Goal: Task Accomplishment & Management: Manage account settings

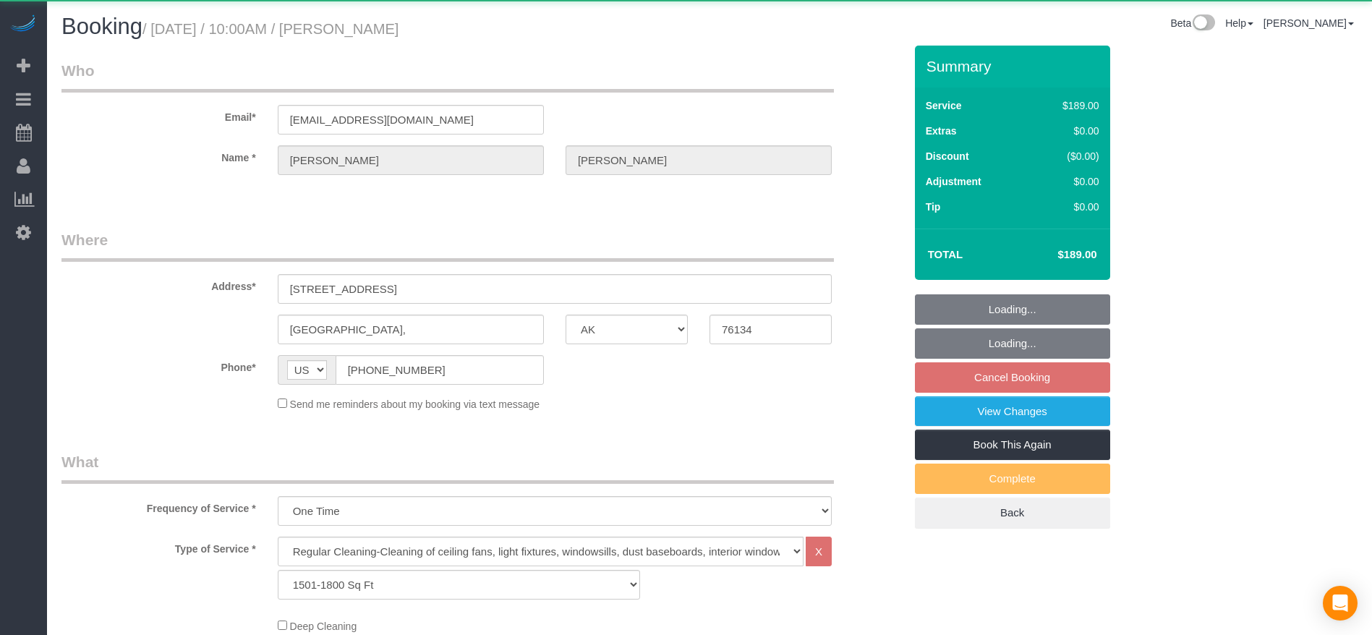
select select "[GEOGRAPHIC_DATA]"
select select "3"
select select "object:2357"
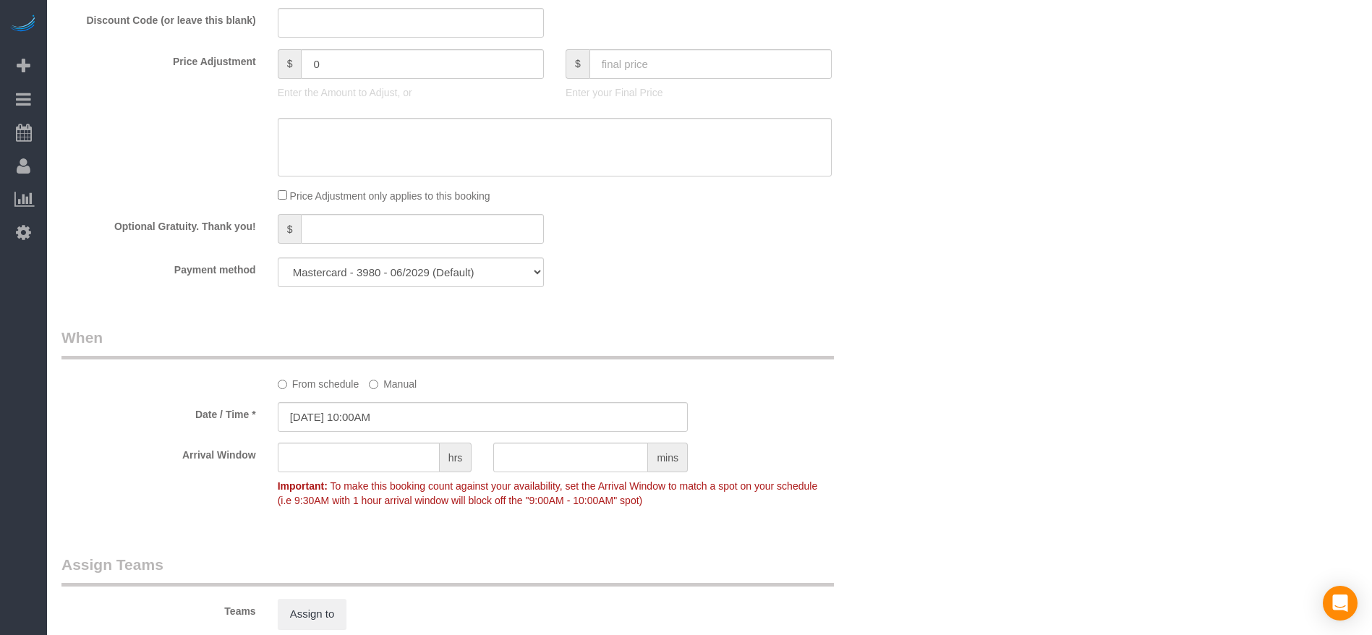
scroll to position [1480, 0]
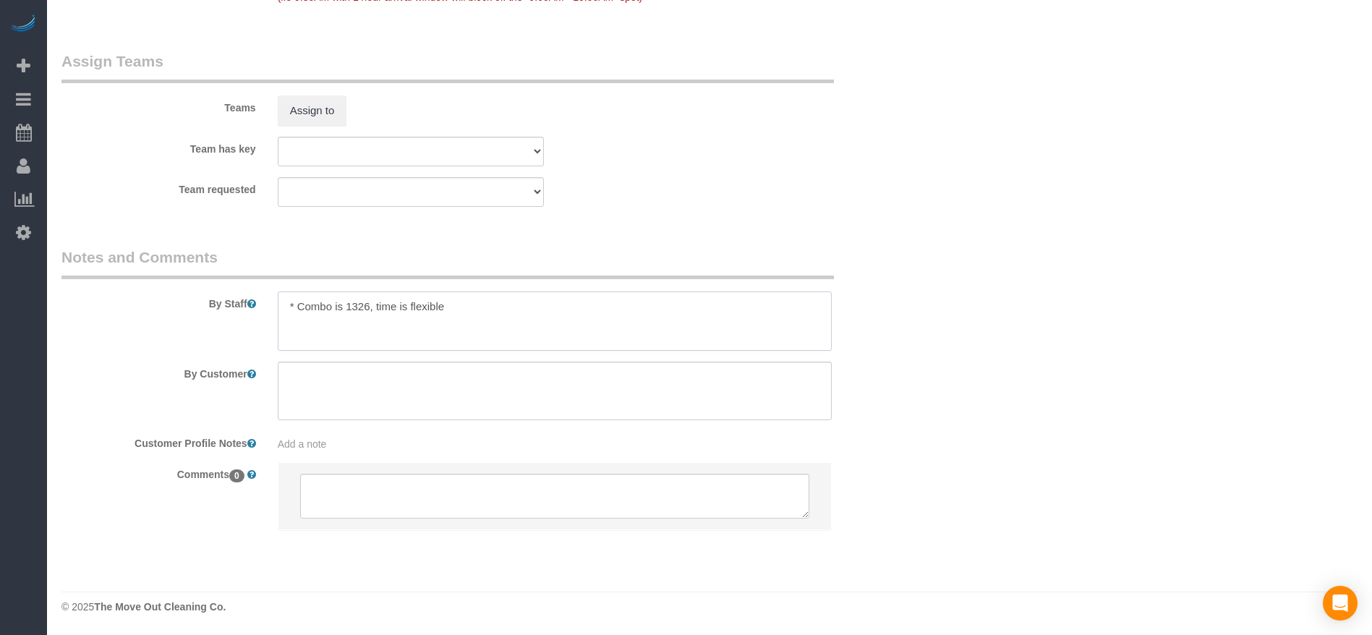
click at [299, 303] on textarea at bounding box center [555, 321] width 554 height 59
click at [300, 327] on textarea at bounding box center [555, 321] width 554 height 59
type textarea "* oCmbo is 1326, time is flexible"
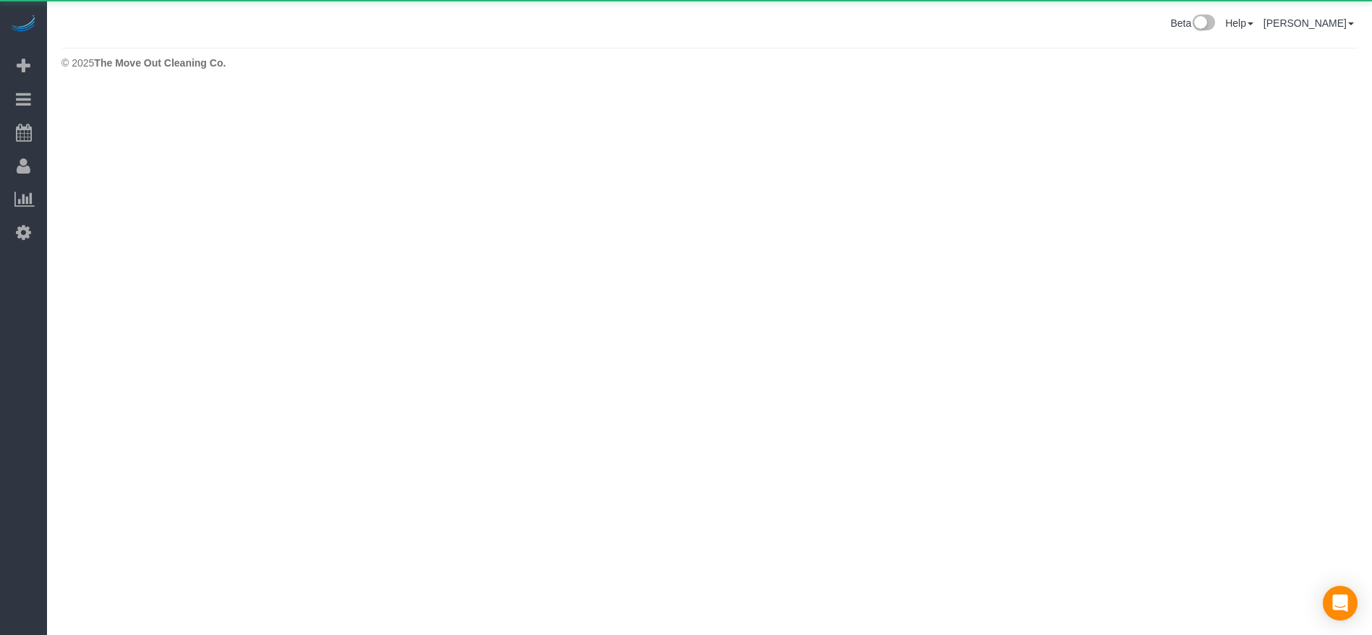
scroll to position [0, 0]
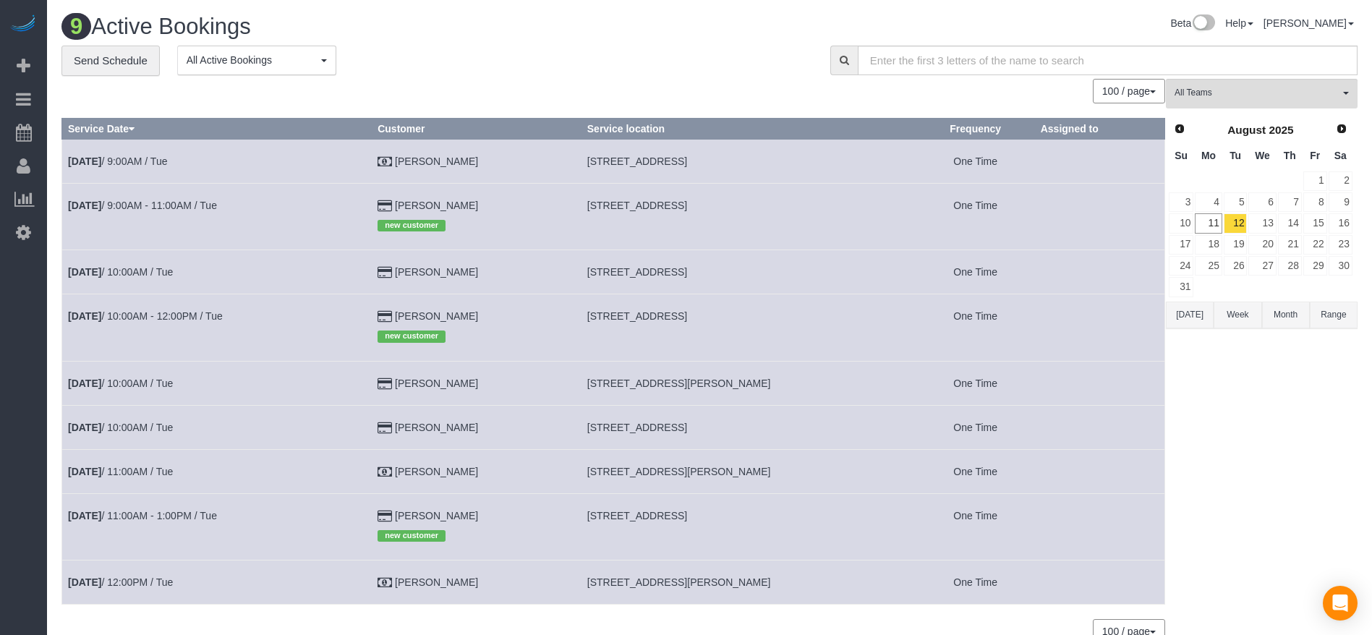
click at [1196, 315] on button "[DATE]" at bounding box center [1190, 315] width 48 height 27
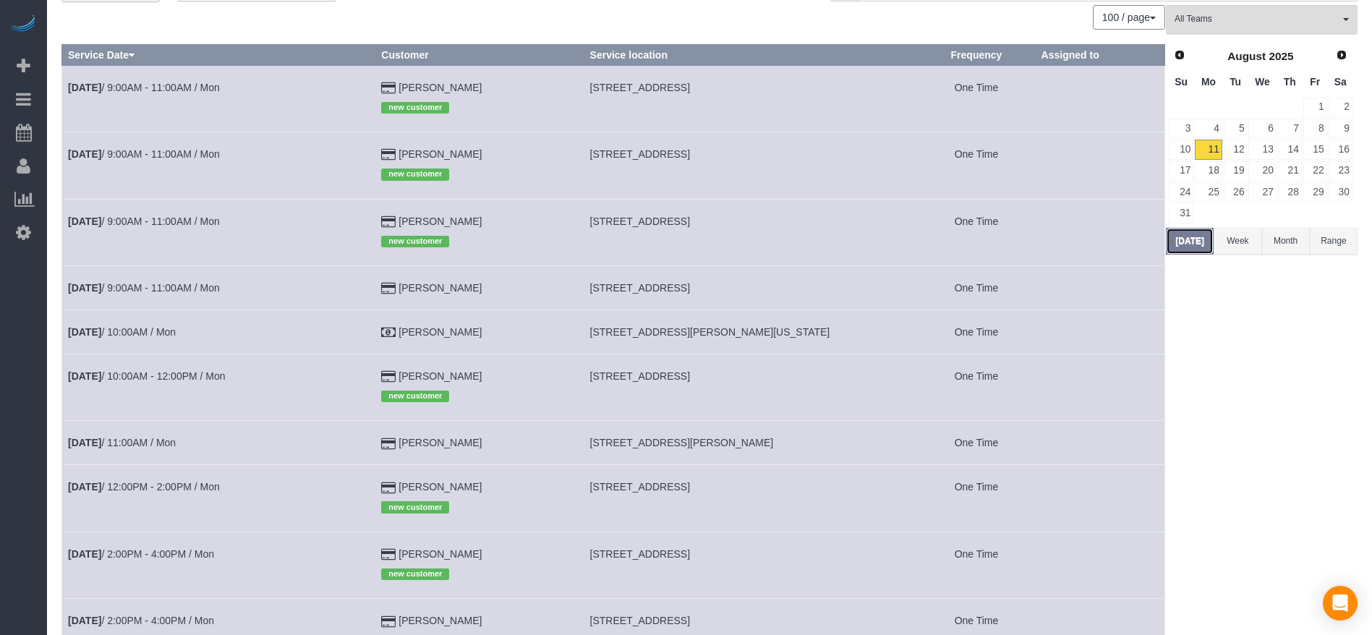
click at [1193, 242] on button "[DATE]" at bounding box center [1190, 241] width 48 height 27
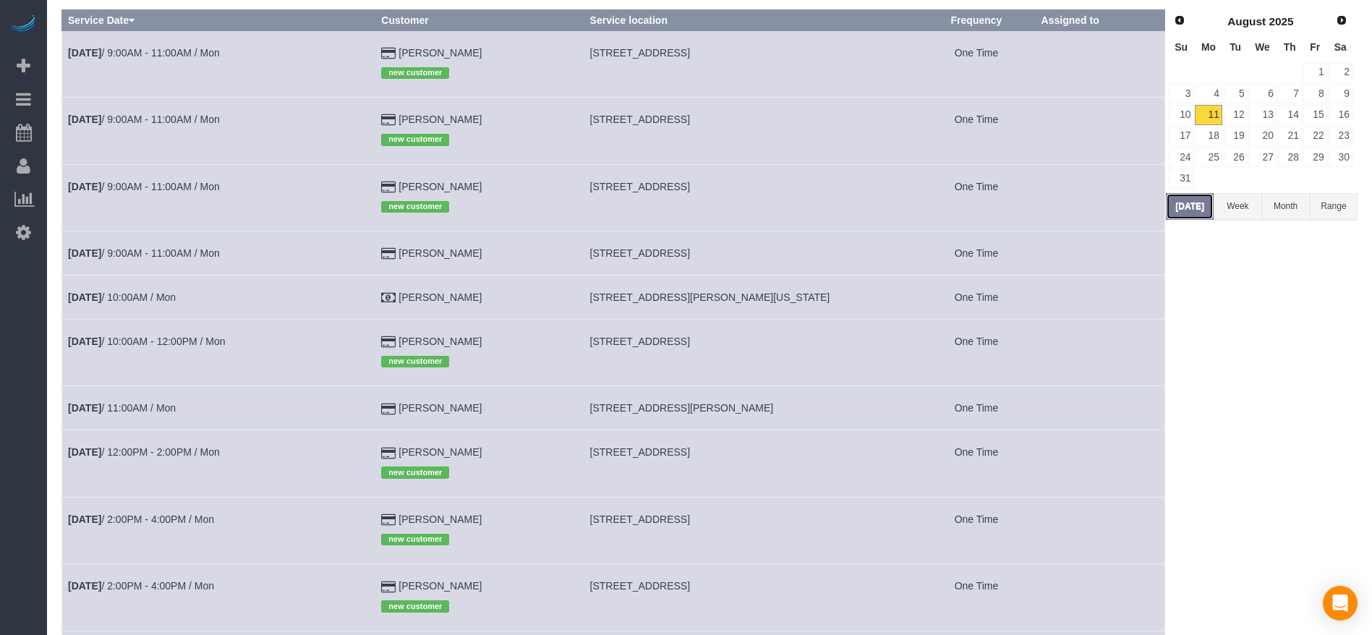
scroll to position [217, 0]
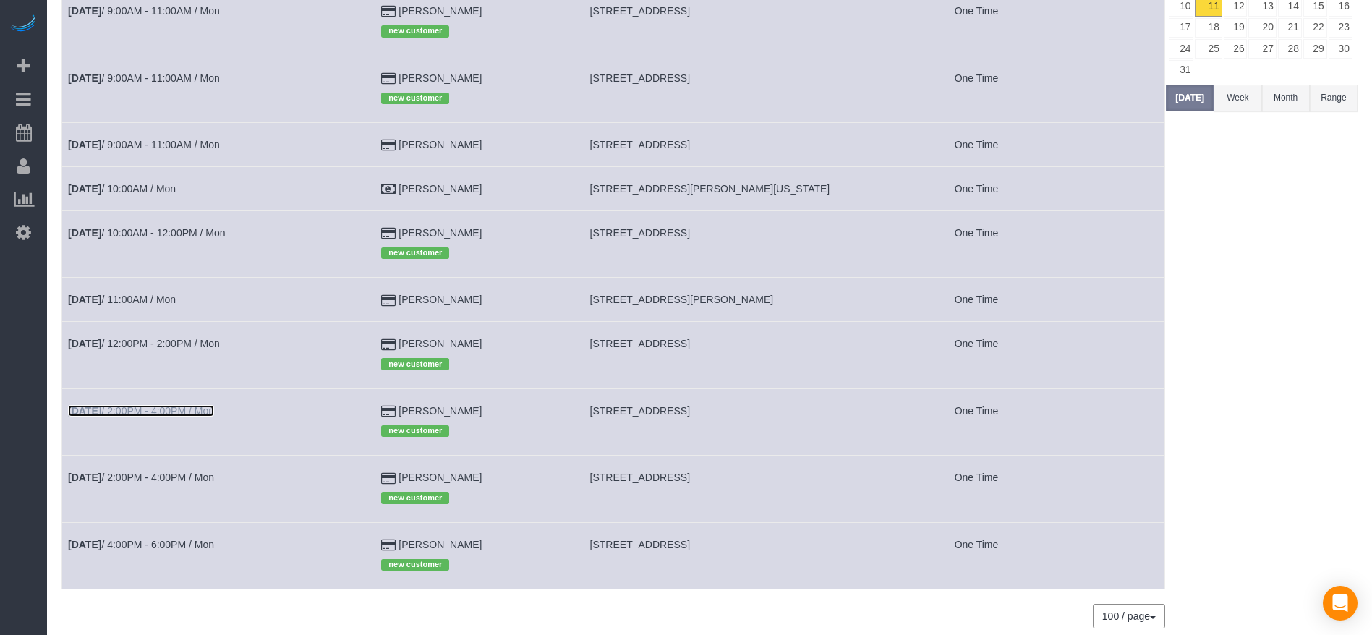
click at [206, 412] on link "[DATE] 2:00PM - 4:00PM / Mon" at bounding box center [141, 411] width 146 height 12
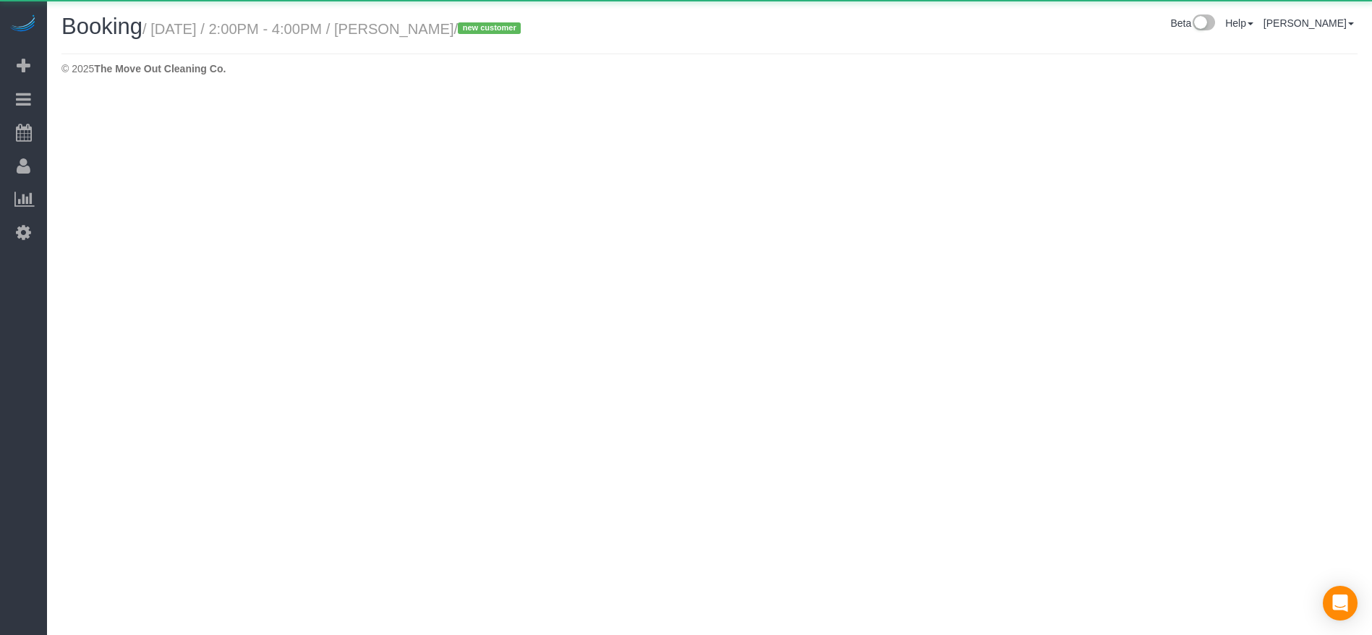
select select "[GEOGRAPHIC_DATA]"
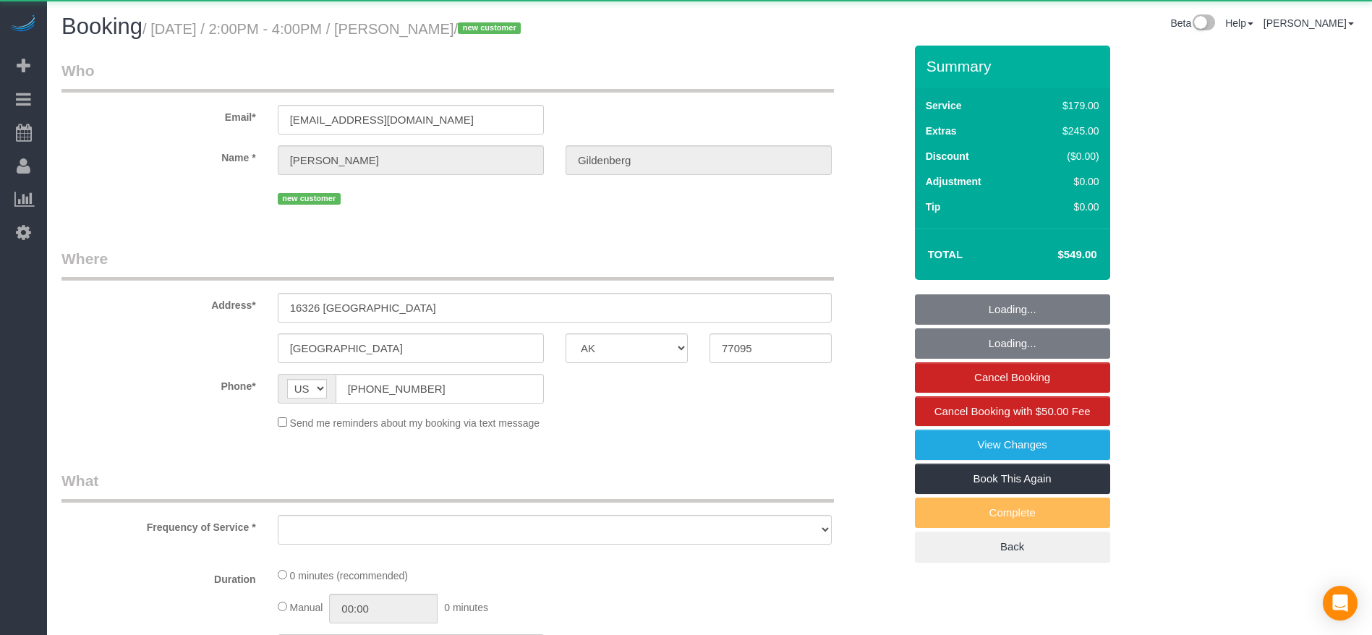
select select "object:3200"
select select "string:fspay-33eb7610-92c1-49de-91be-bf7a5ba1b23d"
select select "3"
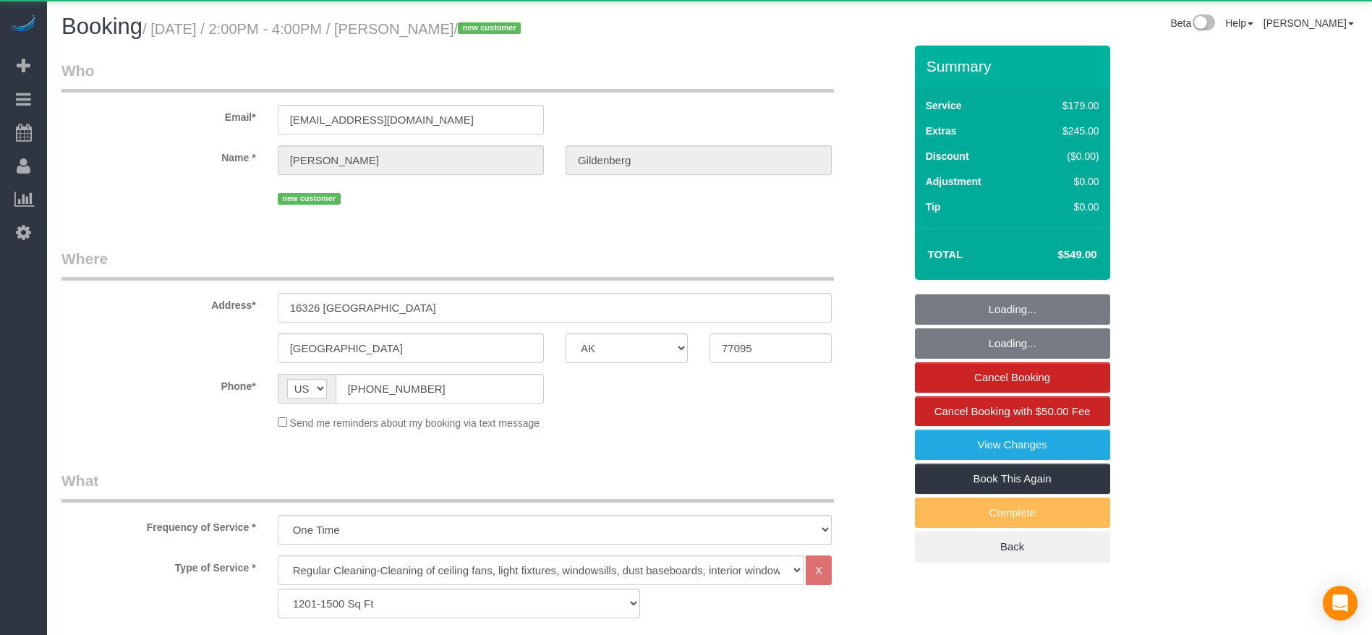
select select "spot47"
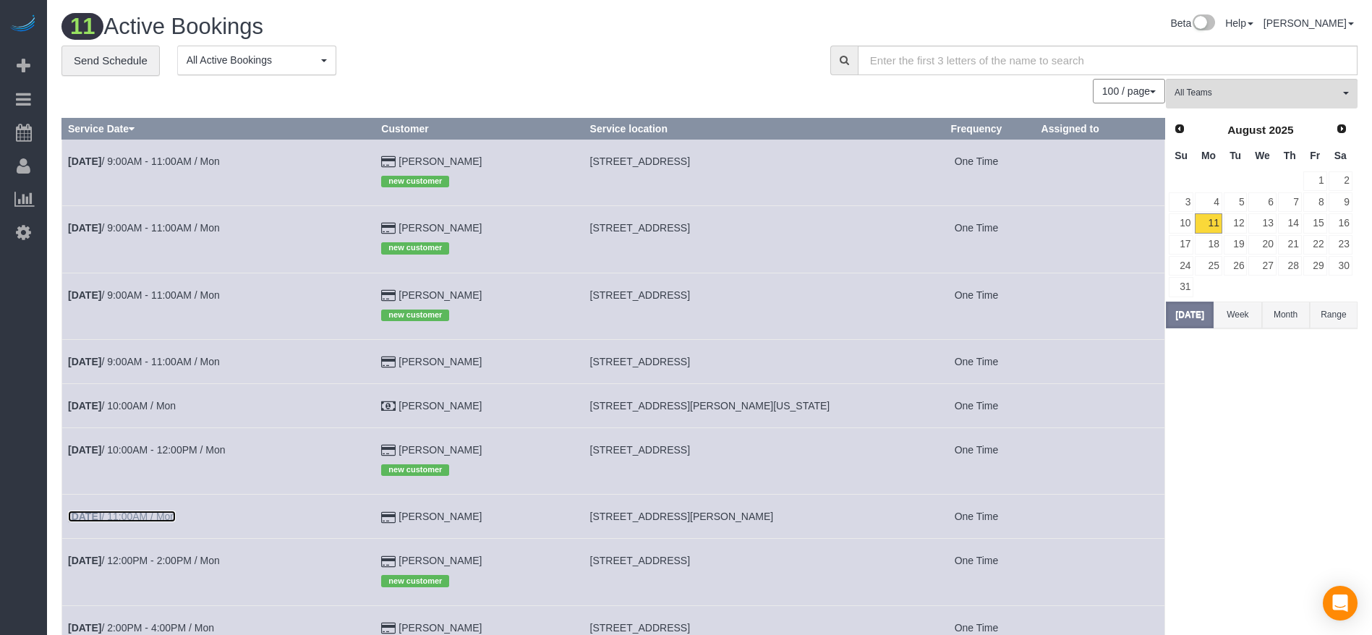
click at [156, 516] on link "[DATE] 11:00AM / Mon" at bounding box center [122, 517] width 108 height 12
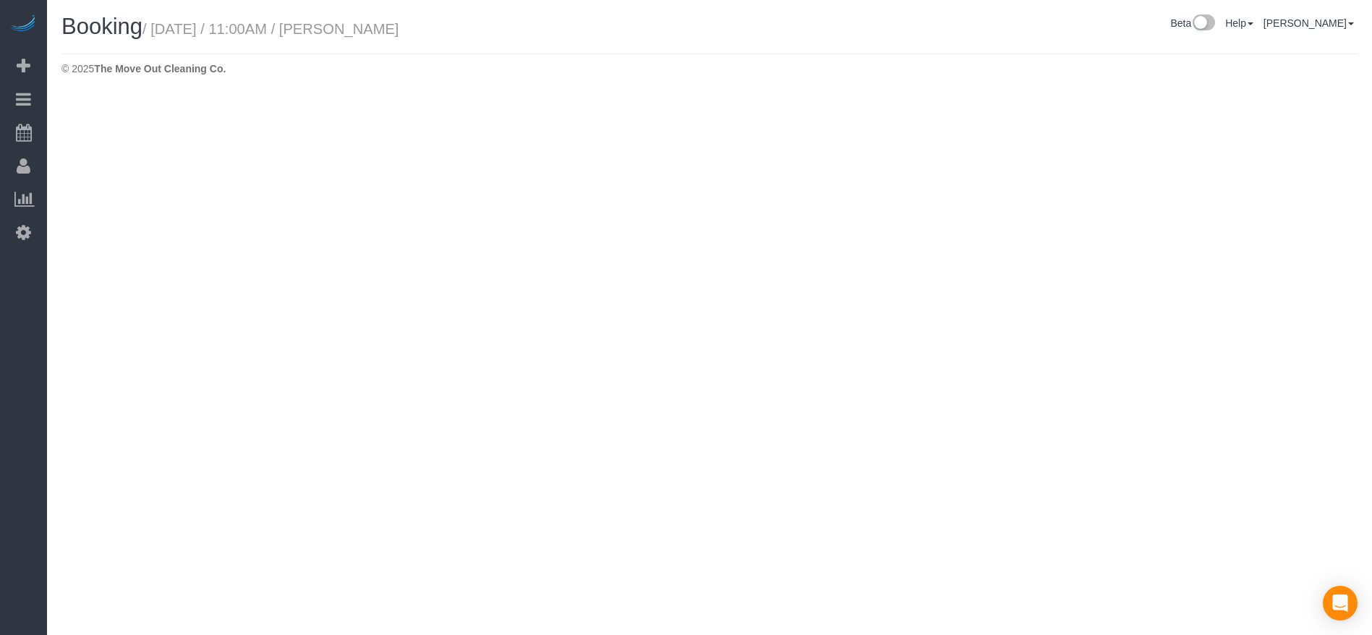
select select "[GEOGRAPHIC_DATA]"
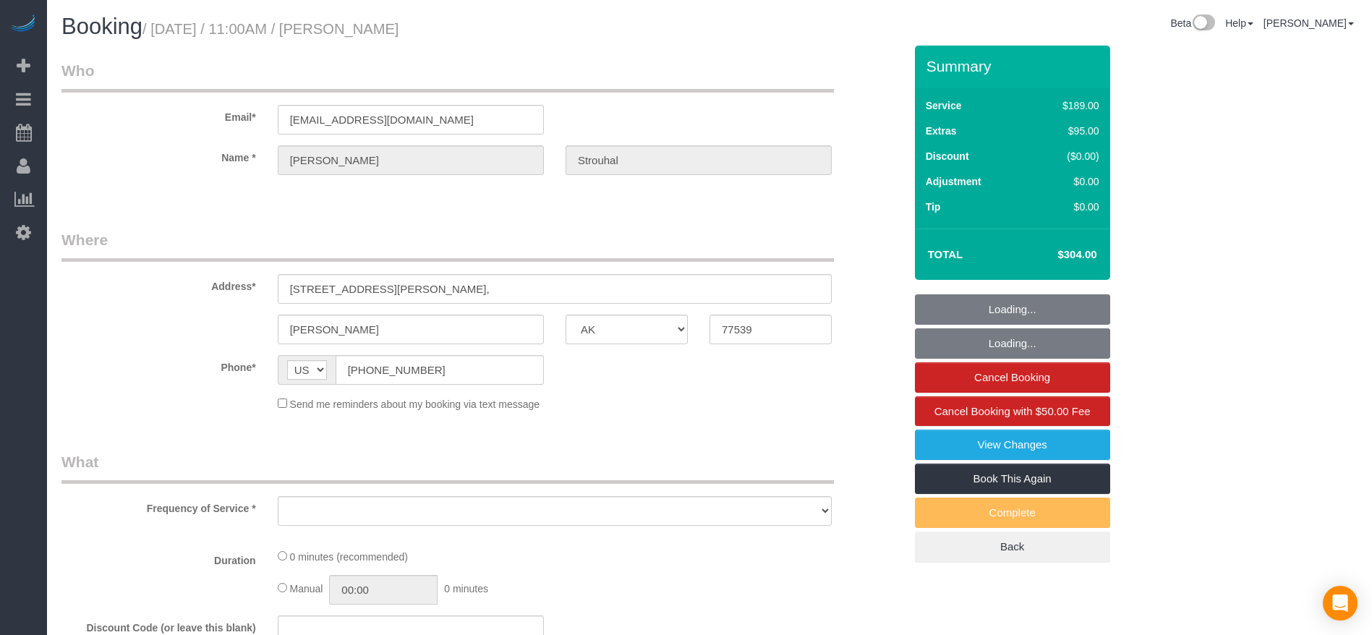
select select "object:3825"
select select "string:fspay-f7faed68-d424-4c48-8f94-af416baeaba2"
select select "3"
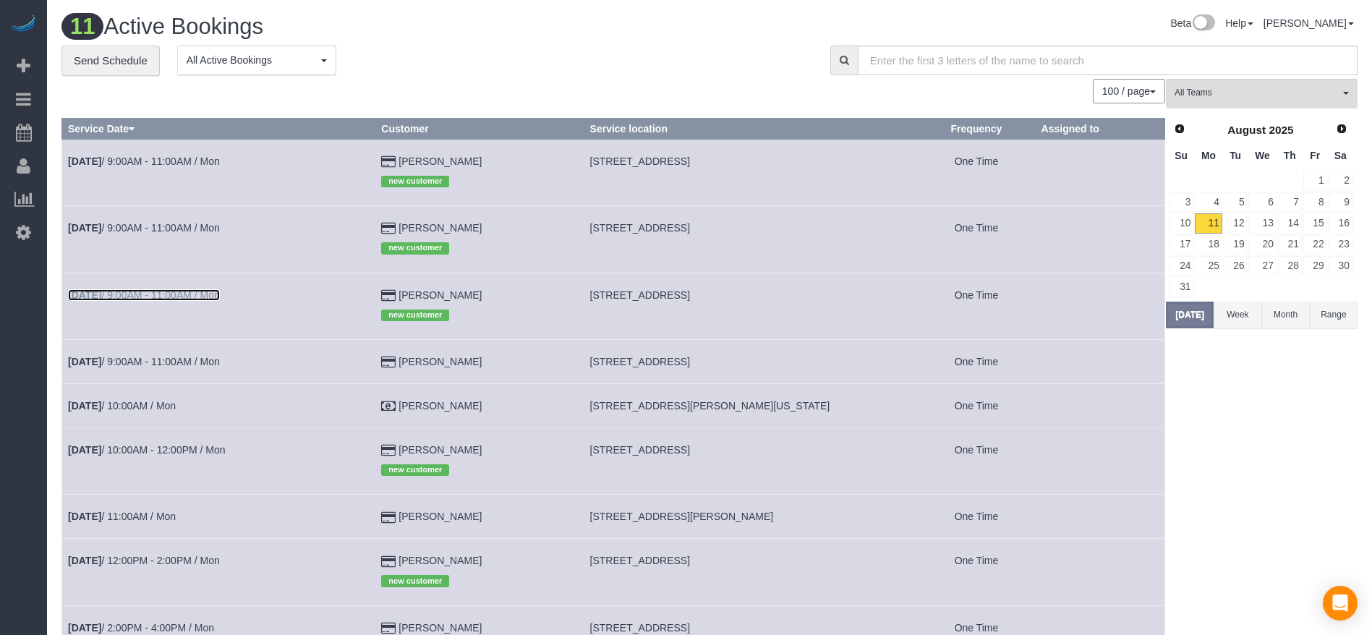
click at [211, 295] on link "[DATE] 9:00AM - 11:00AM / Mon" at bounding box center [144, 295] width 152 height 12
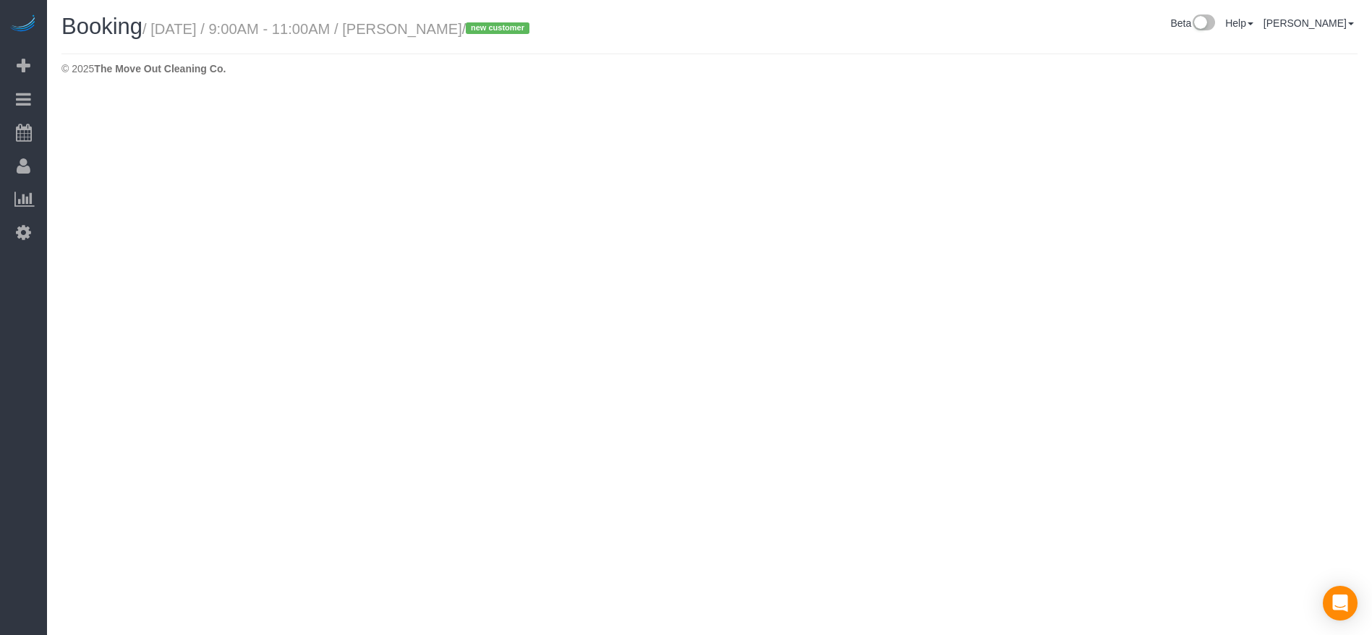
select select "[GEOGRAPHIC_DATA]"
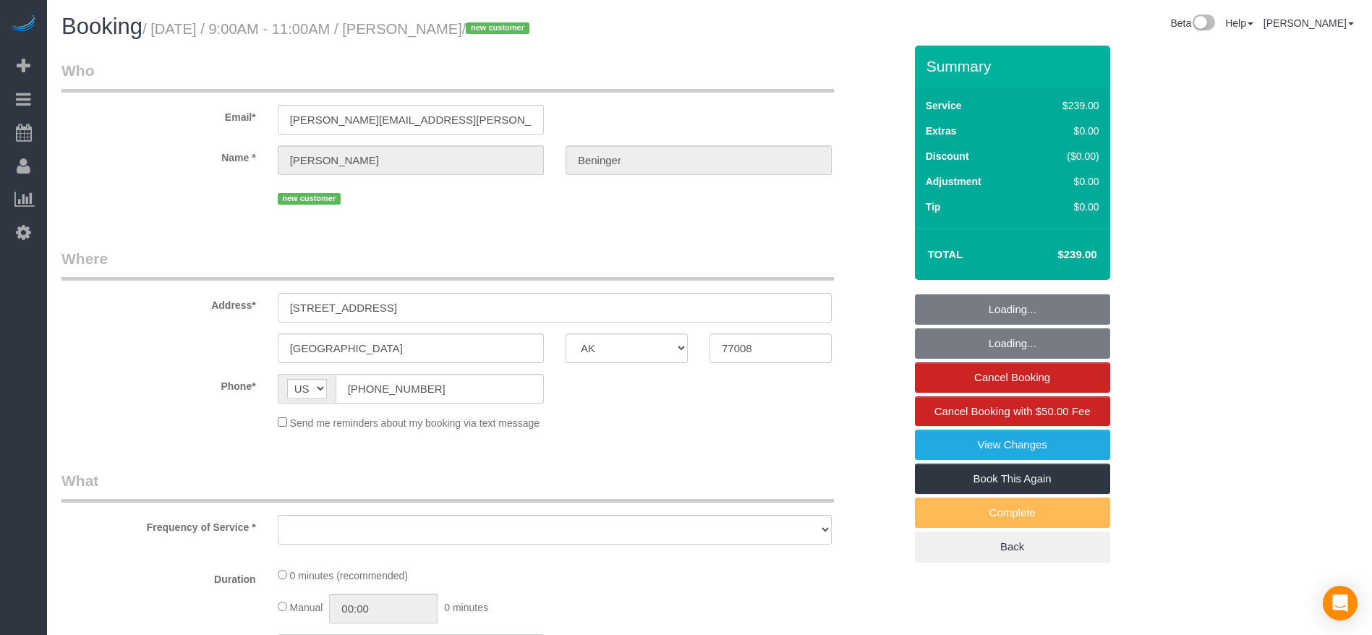
select select "object:4362"
select select "string:fspay-1f038e7f-b232-4f07-9829-62770be92296"
select select "3"
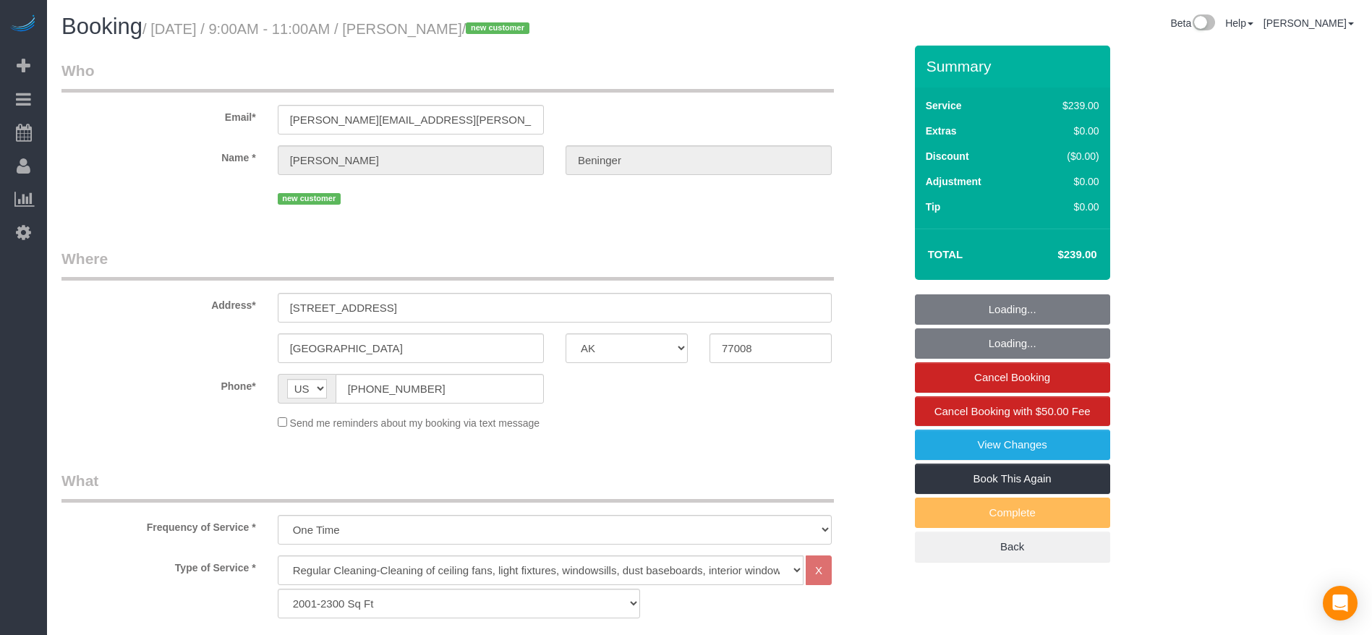
select select "object:4449"
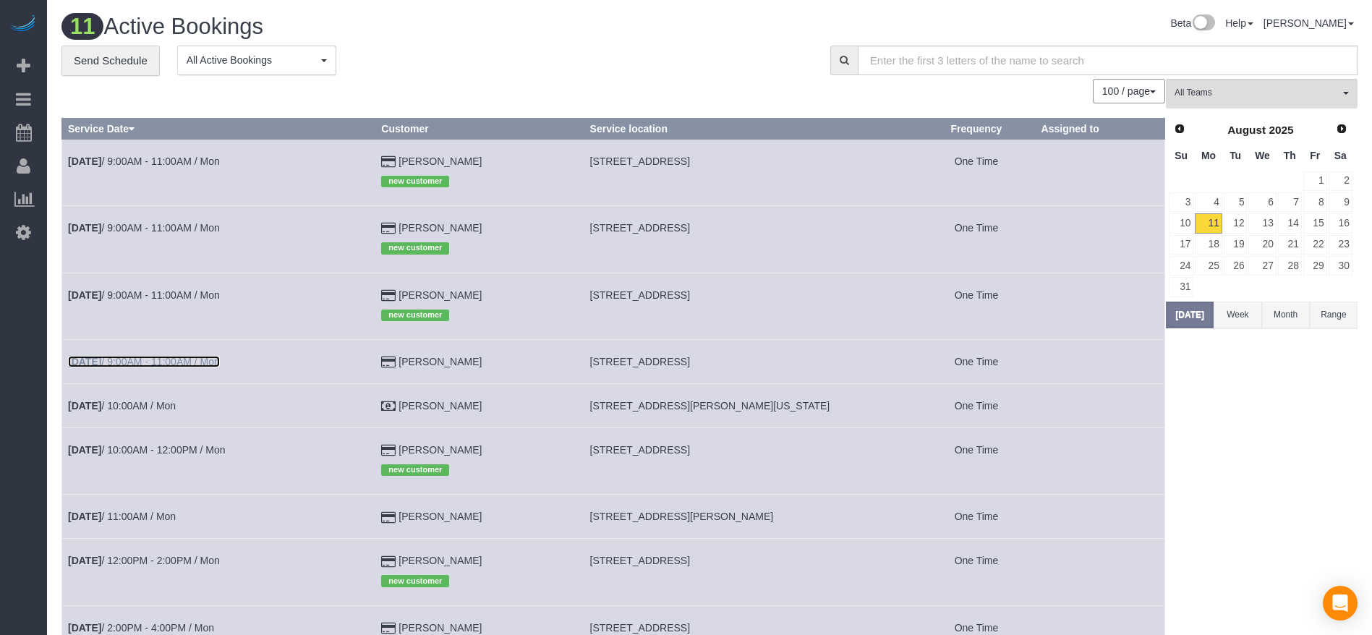
click at [174, 360] on link "[DATE] 9:00AM - 11:00AM / Mon" at bounding box center [144, 362] width 152 height 12
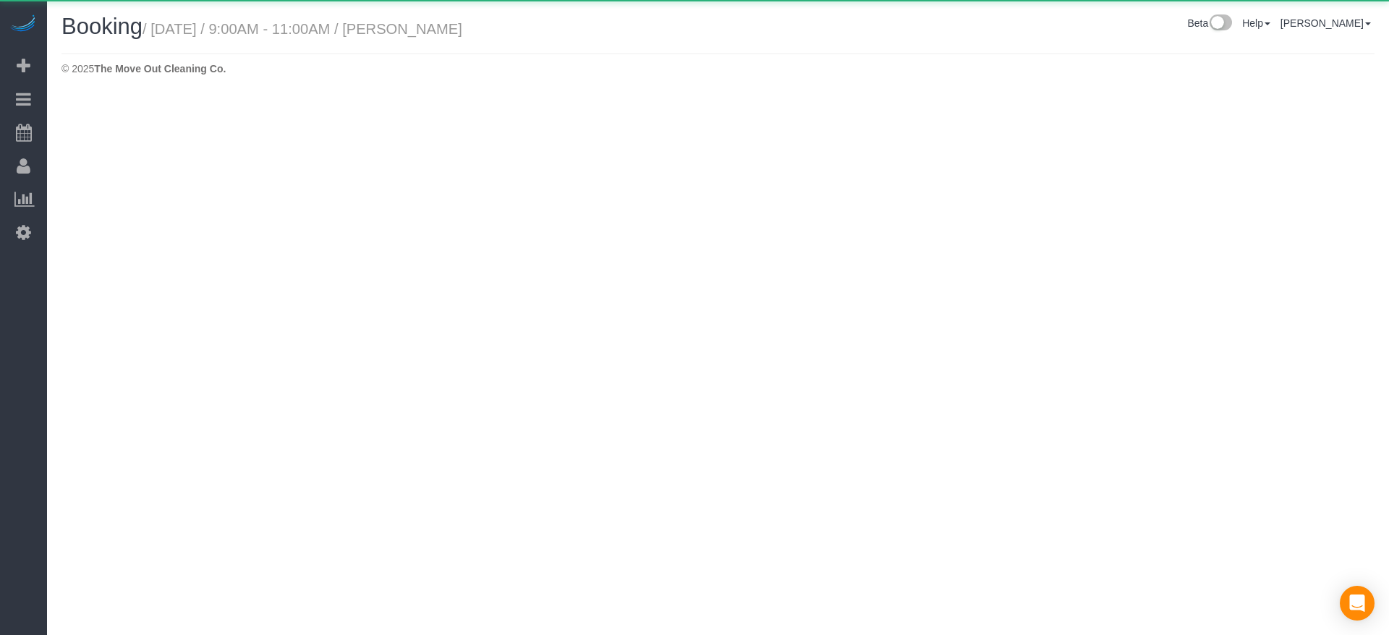
select select "[GEOGRAPHIC_DATA]"
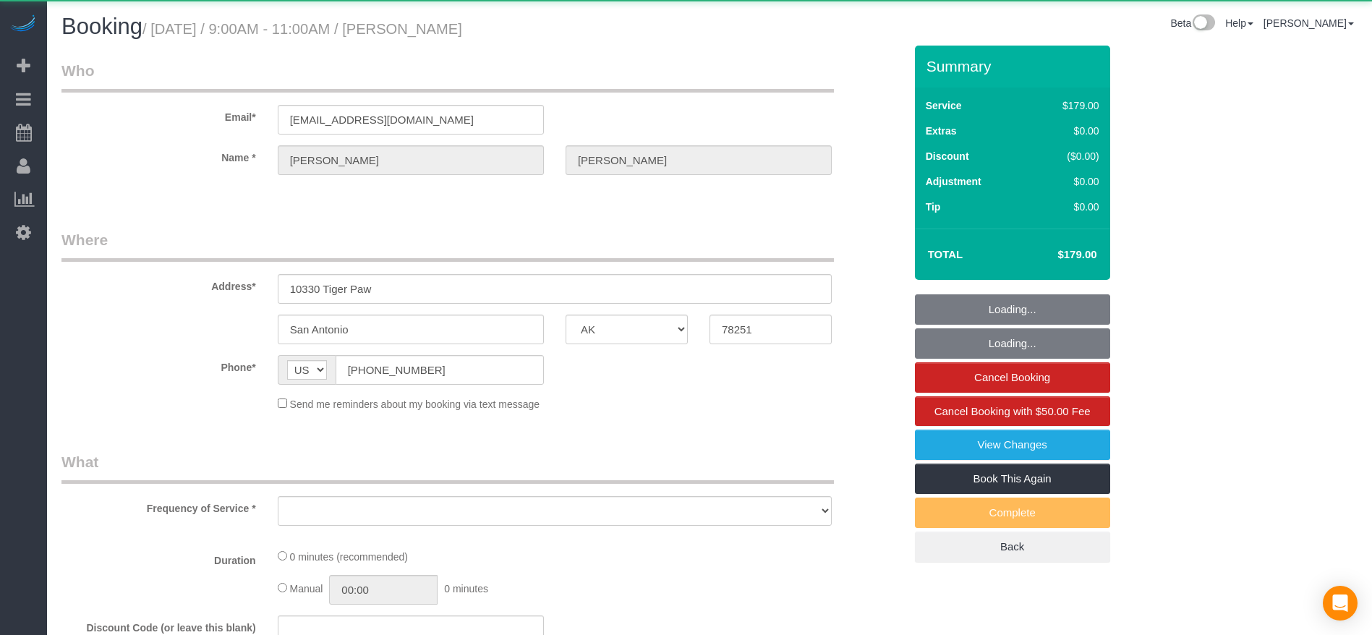
select select "object:4977"
select select "string:fspay-7419ba56-f632-4390-a0ca-0782771d0fb9"
select select "3"
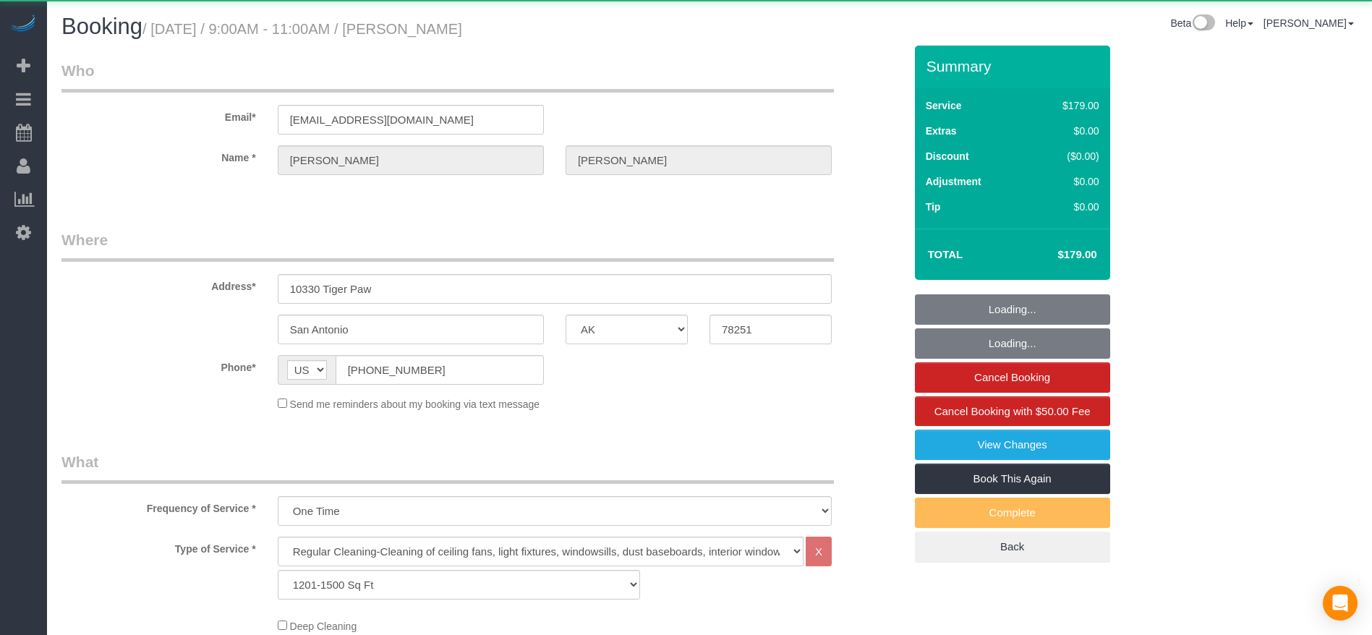
select select "object:5064"
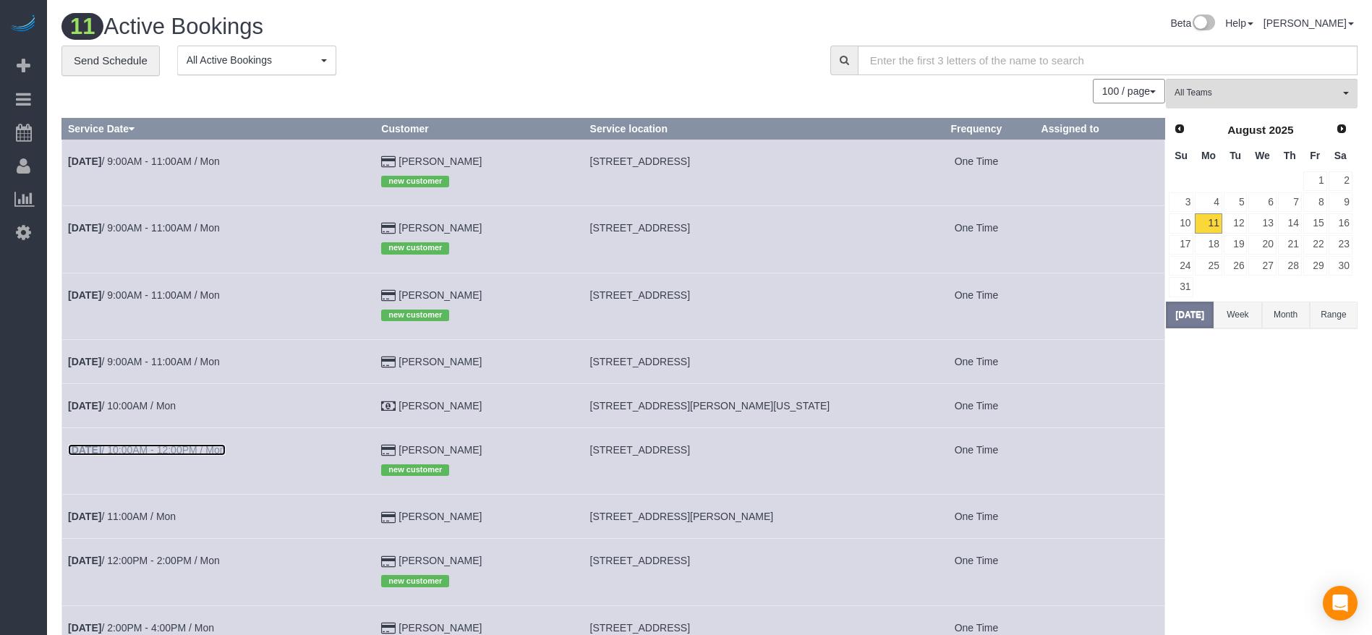
click at [200, 447] on link "[DATE] 10:00AM - 12:00PM / Mon" at bounding box center [147, 450] width 158 height 12
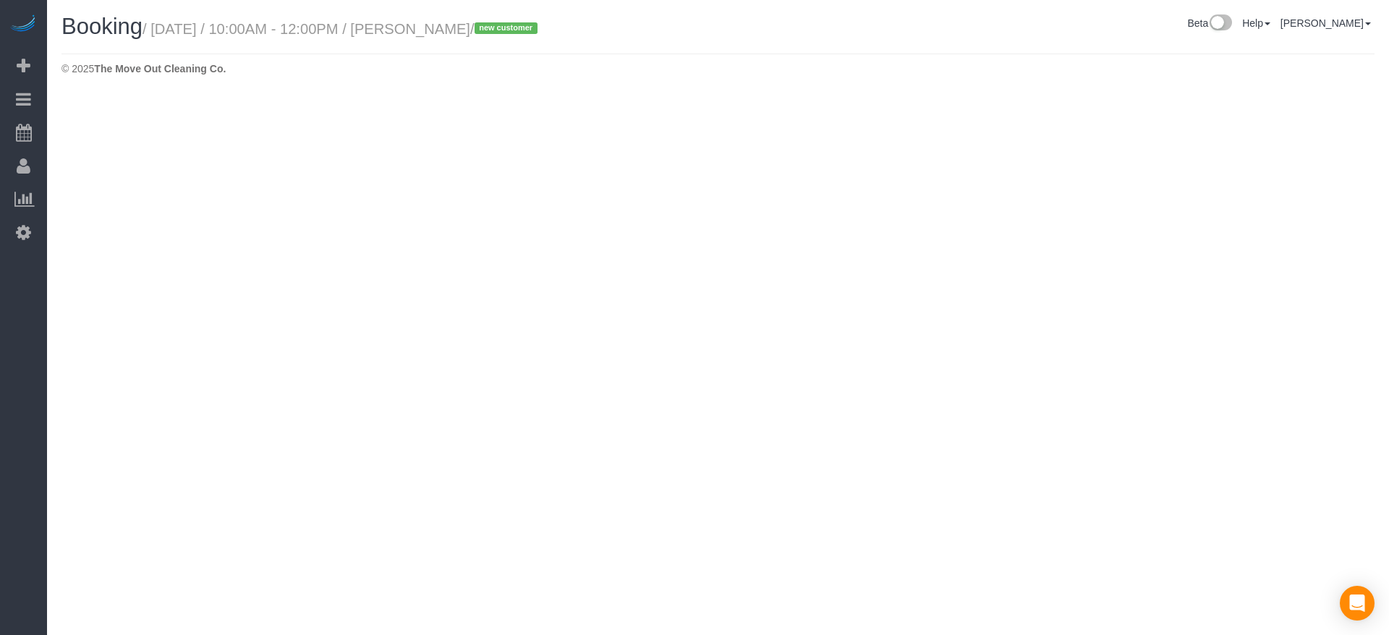
select select "[GEOGRAPHIC_DATA]"
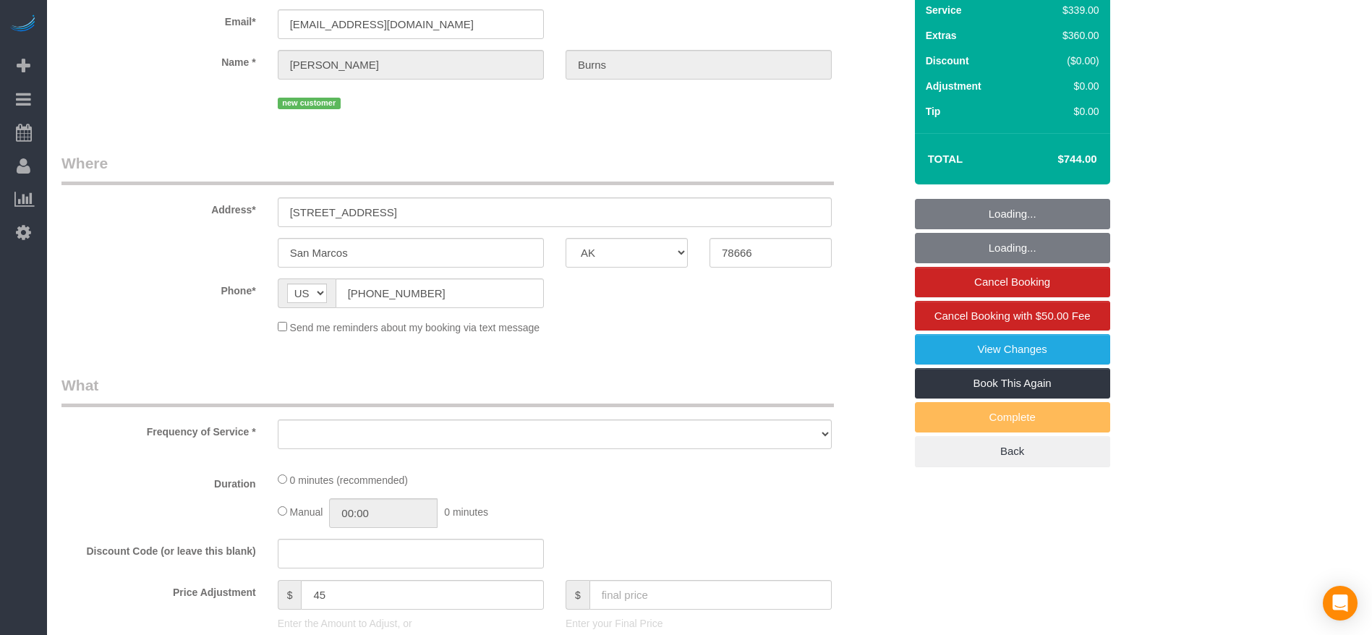
select select "object:5601"
select select "3"
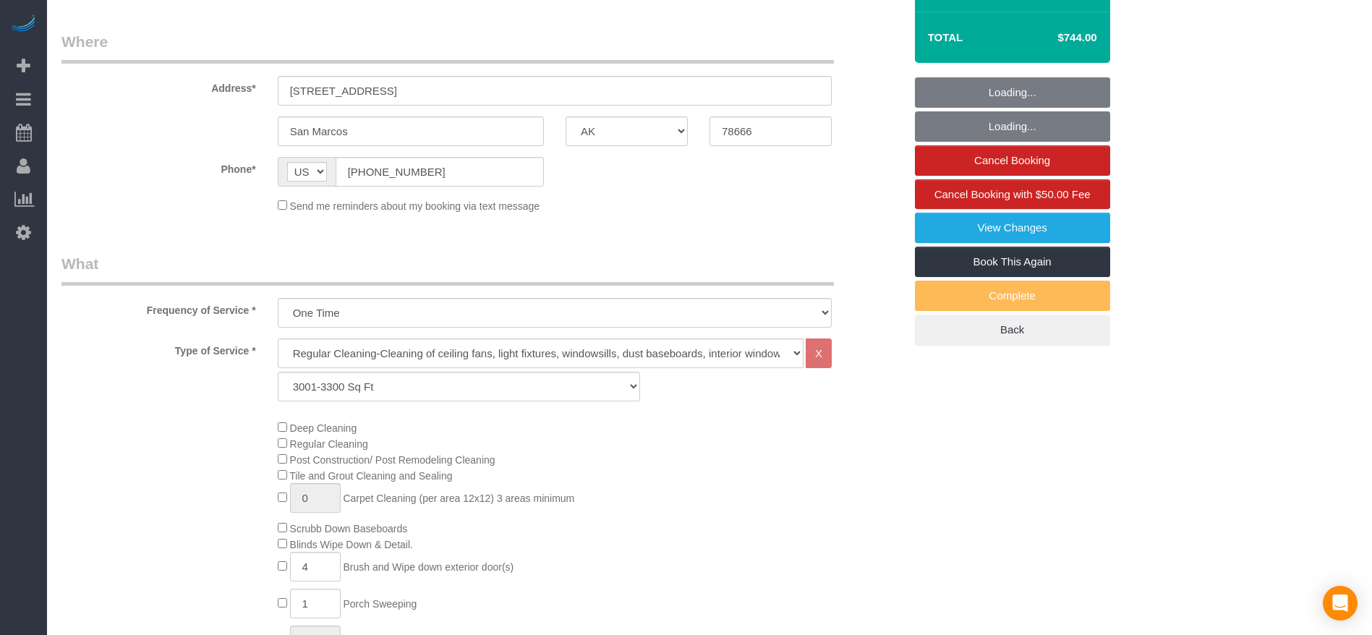
select select "string:fspay-828515a9-e91b-458c-9a01-af527c52e24e"
select select "spot131"
select select "object:5679"
select select "spot152"
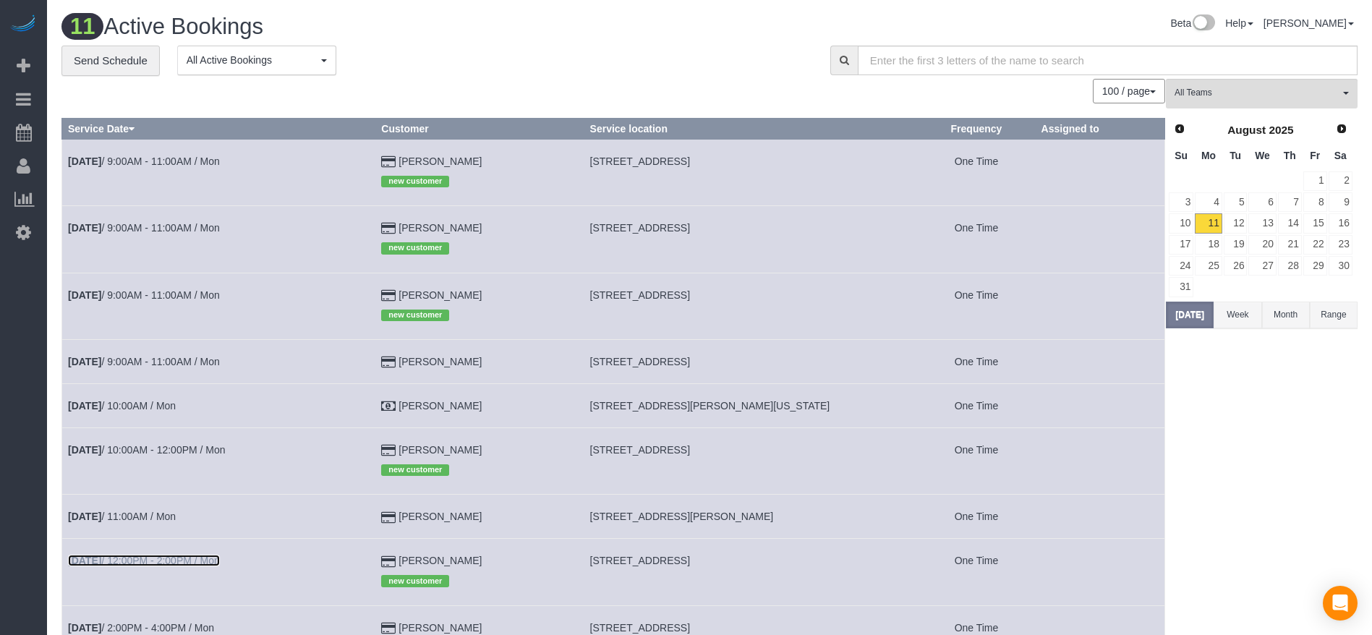
click at [150, 559] on link "[DATE] 12:00PM - 2:00PM / Mon" at bounding box center [144, 561] width 152 height 12
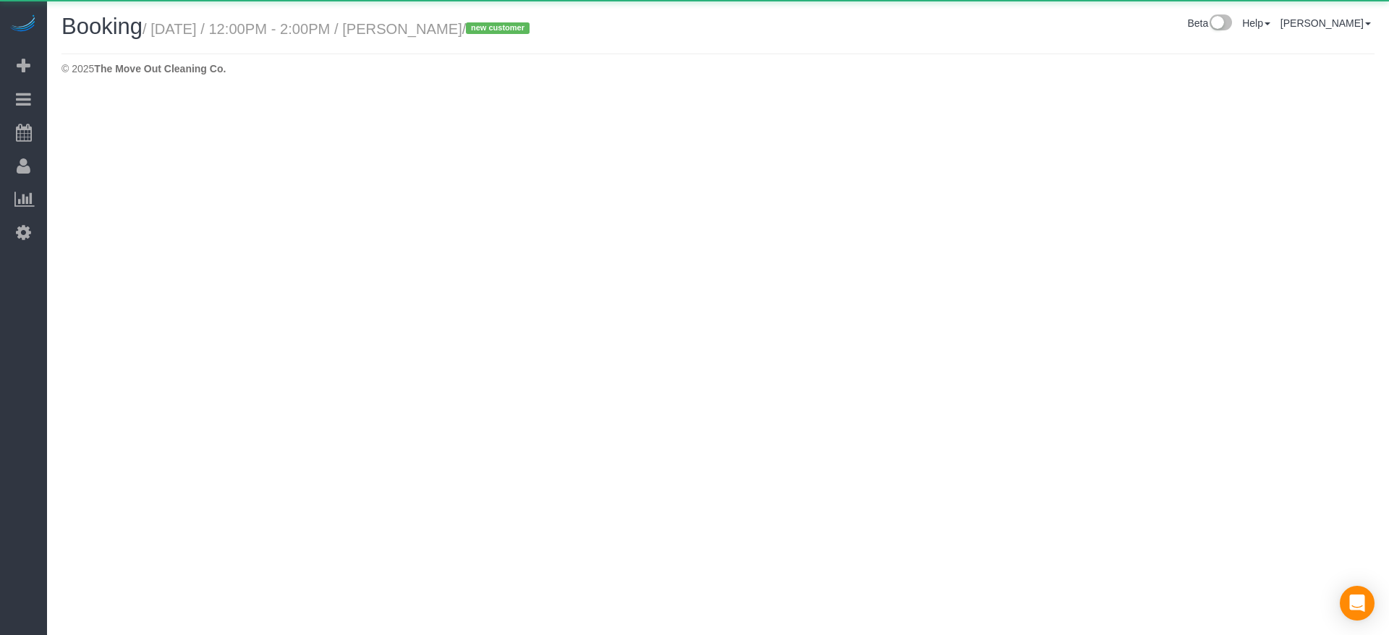
select select "[GEOGRAPHIC_DATA]"
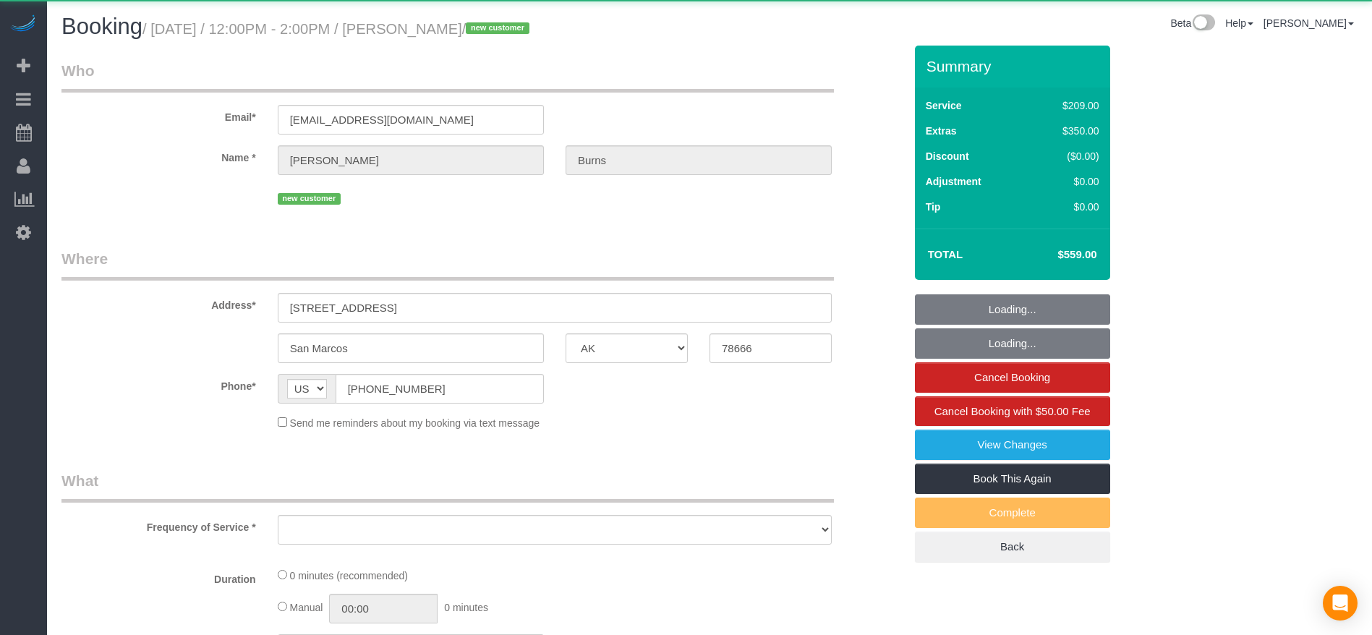
select select "object:6299"
select select "string:fspay-828515a9-e91b-458c-9a01-af527c52e24e"
select select "3"
select select "spot173"
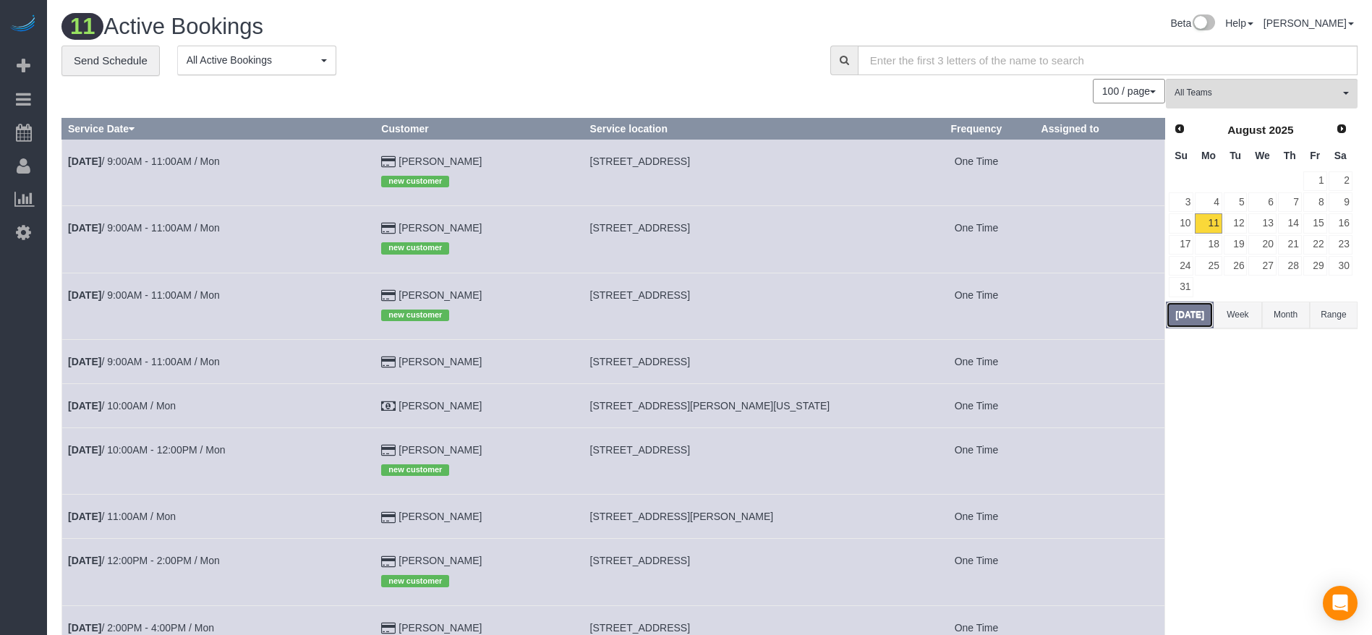
click at [1198, 316] on button "[DATE]" at bounding box center [1190, 315] width 48 height 27
drag, startPoint x: 594, startPoint y: 297, endPoint x: 786, endPoint y: 300, distance: 192.4
click at [786, 300] on td "[STREET_ADDRESS]" at bounding box center [751, 306] width 334 height 67
copy span "[STREET_ADDRESS]"
